Goal: Contribute content

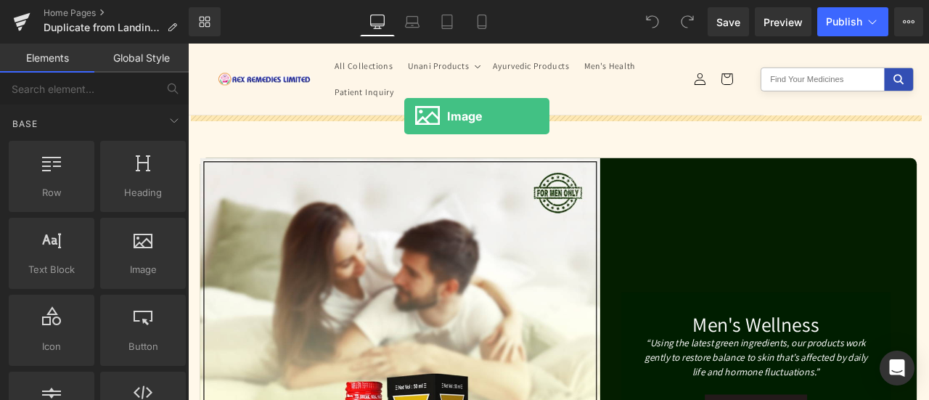
drag, startPoint x: 330, startPoint y: 292, endPoint x: 444, endPoint y: 129, distance: 198.5
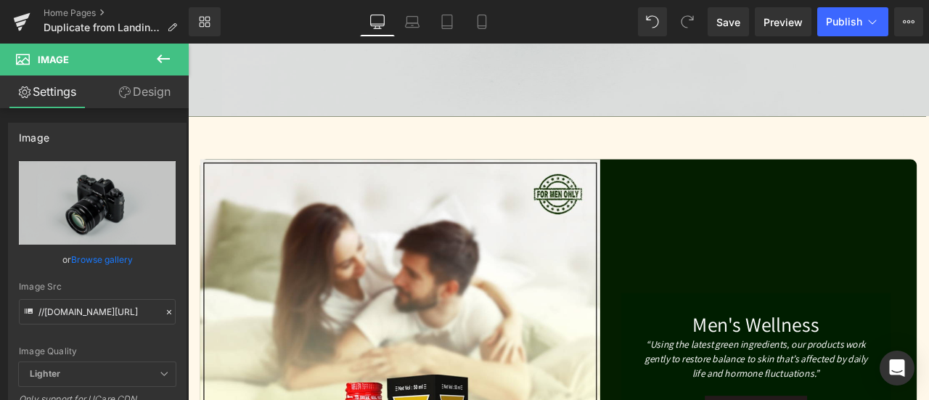
scroll to position [290, 0]
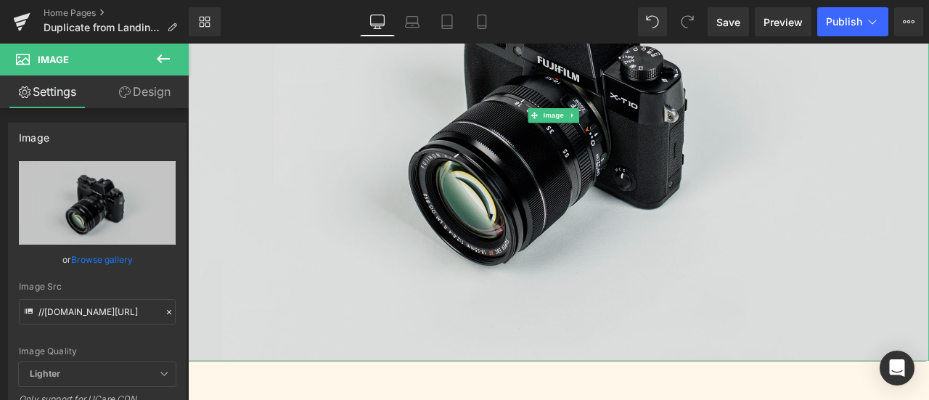
click at [483, 275] on img at bounding box center [627, 129] width 878 height 582
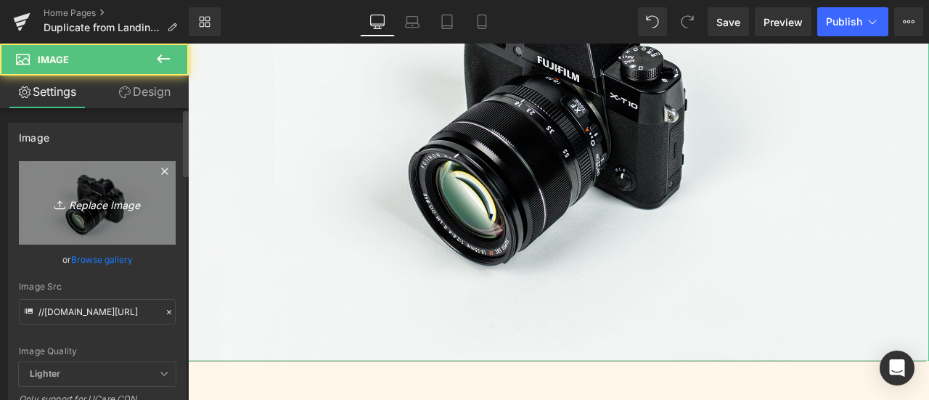
click at [91, 205] on icon "Replace Image" at bounding box center [97, 203] width 116 height 18
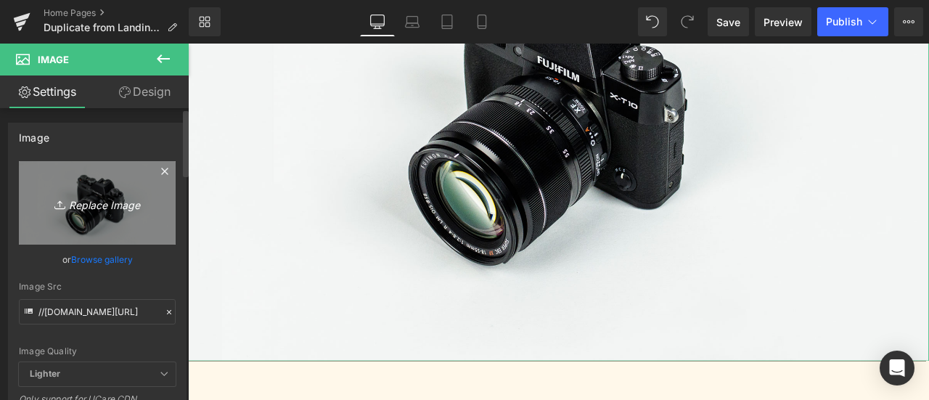
type input "C:\fakepath\IMG-20250927-WA0017.jpg"
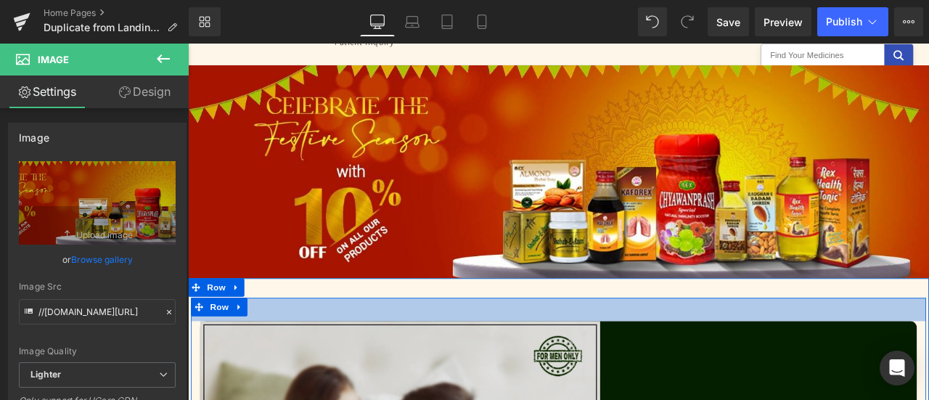
scroll to position [145, 0]
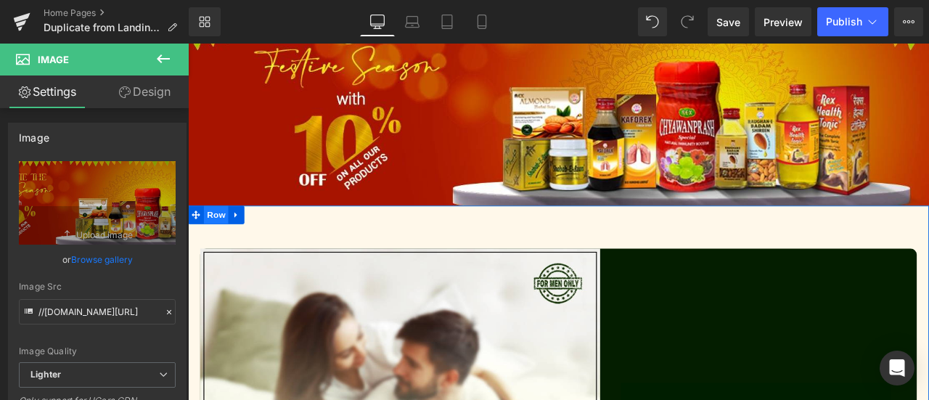
click at [225, 244] on span "Row" at bounding box center [221, 247] width 29 height 22
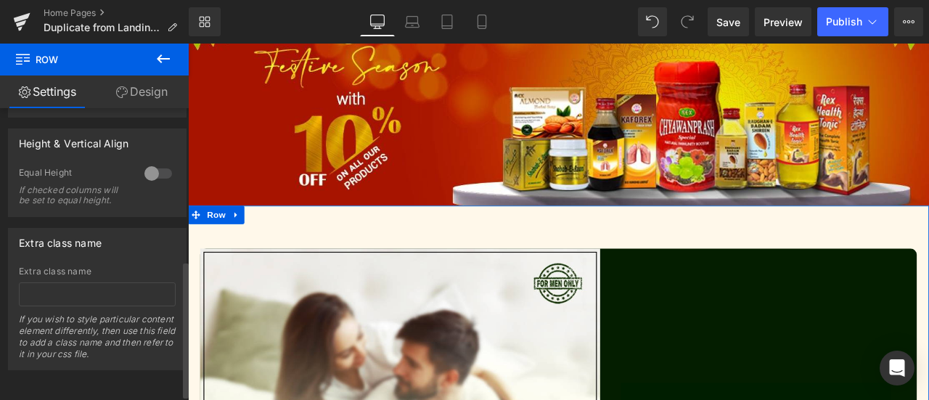
scroll to position [189, 0]
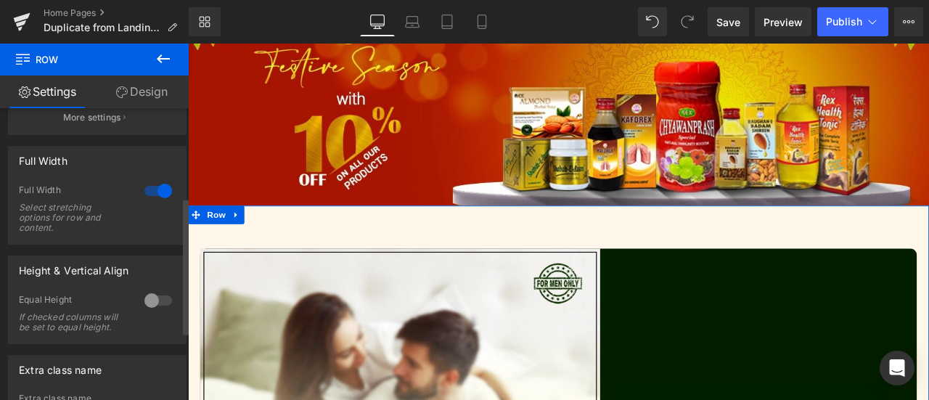
click at [154, 193] on div at bounding box center [158, 190] width 35 height 23
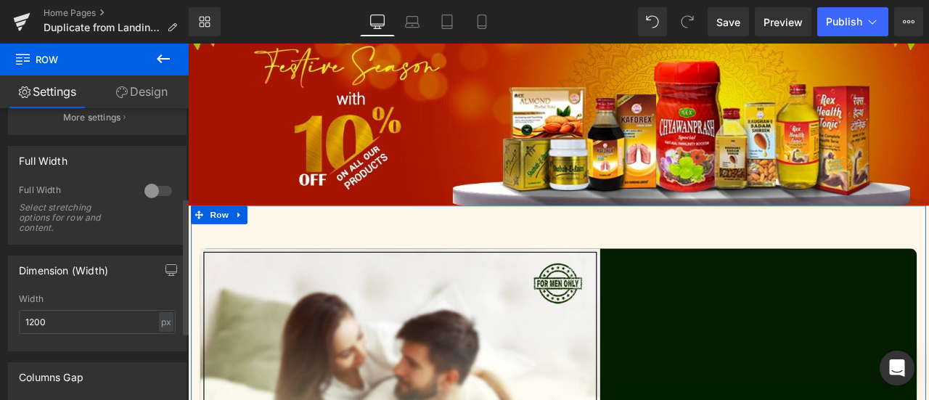
click at [154, 193] on div at bounding box center [158, 190] width 35 height 23
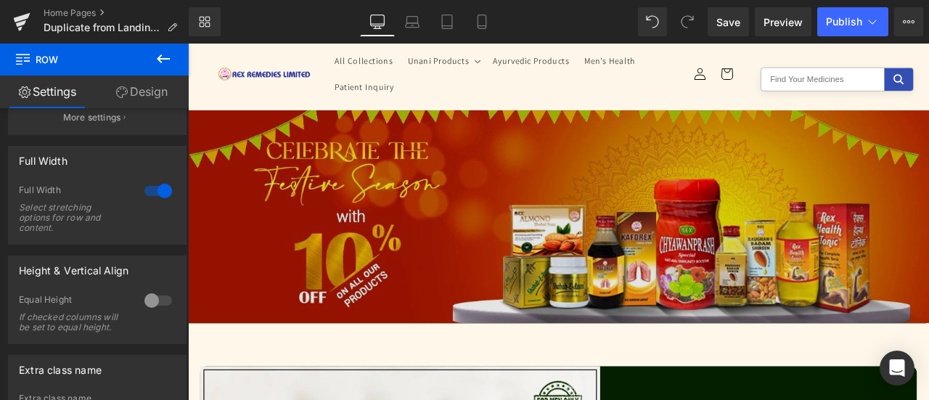
scroll to position [0, 0]
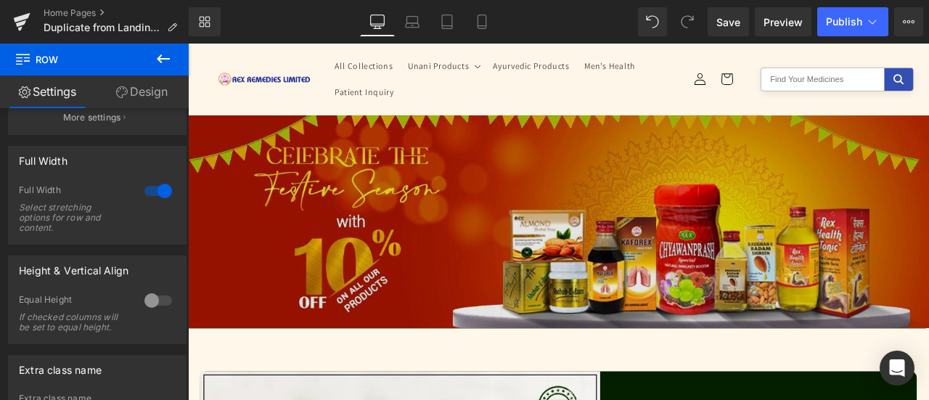
click at [568, 231] on img at bounding box center [627, 254] width 878 height 253
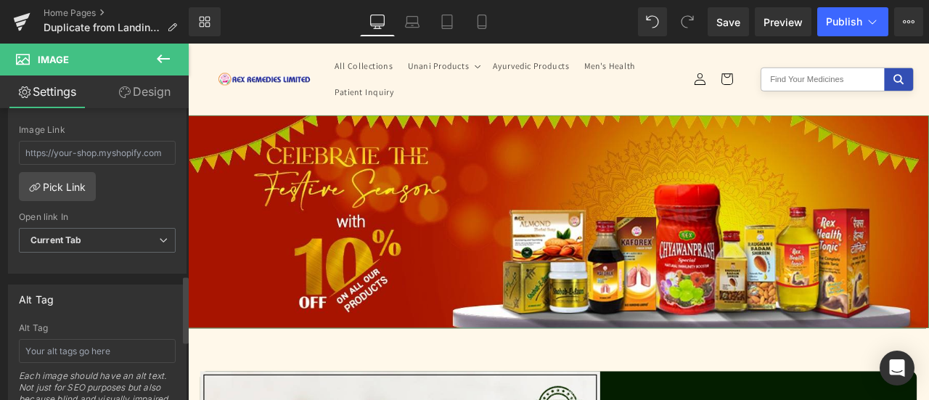
scroll to position [580, 0]
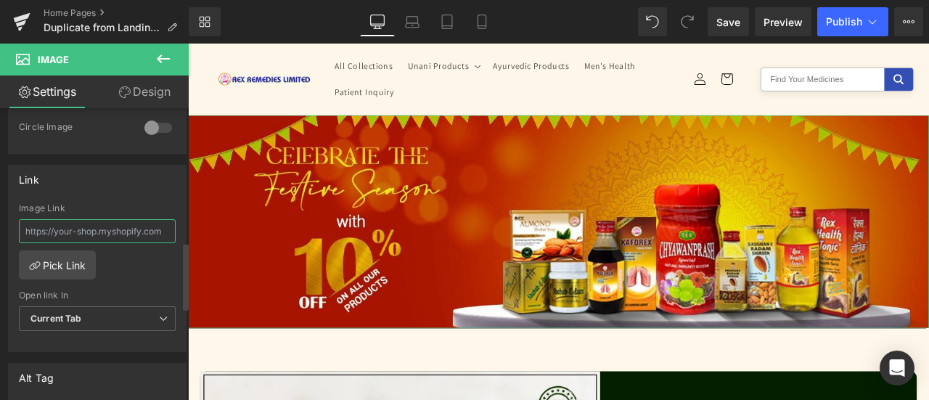
click at [80, 227] on input "text" at bounding box center [97, 231] width 157 height 24
click at [82, 223] on input "text" at bounding box center [97, 231] width 157 height 24
paste input "[URL][DOMAIN_NAME]"
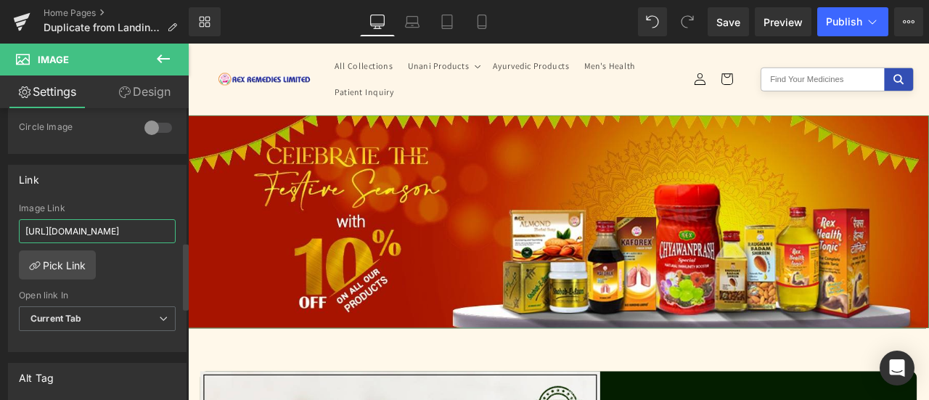
scroll to position [0, 32]
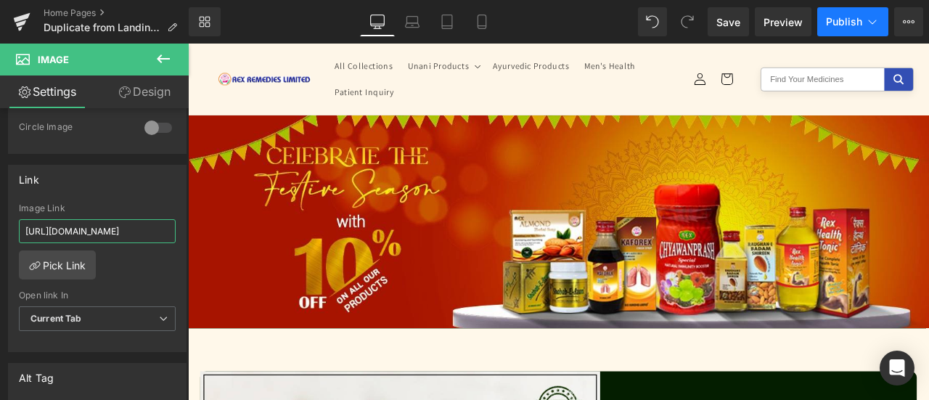
type input "[URL][DOMAIN_NAME]"
click at [829, 21] on span "Publish" at bounding box center [844, 22] width 36 height 12
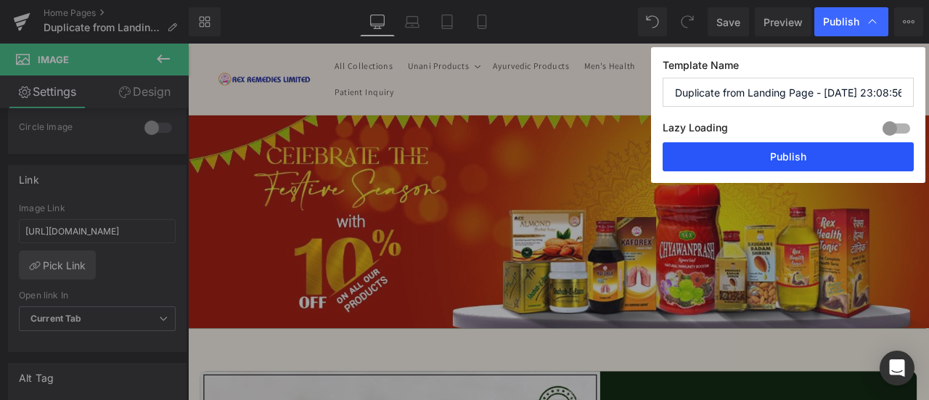
click at [826, 156] on button "Publish" at bounding box center [787, 156] width 251 height 29
